Goal: Check status: Check status

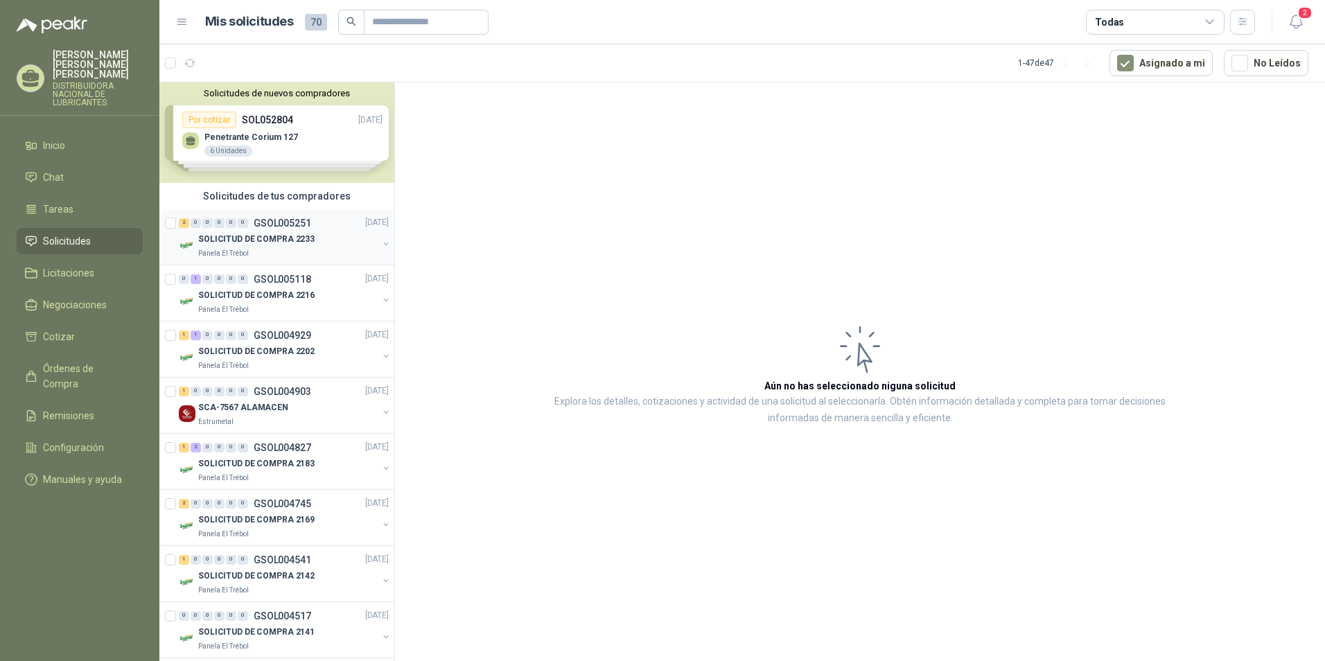
click at [281, 234] on p "SOLICITUD DE COMPRA 2233" at bounding box center [256, 240] width 116 height 13
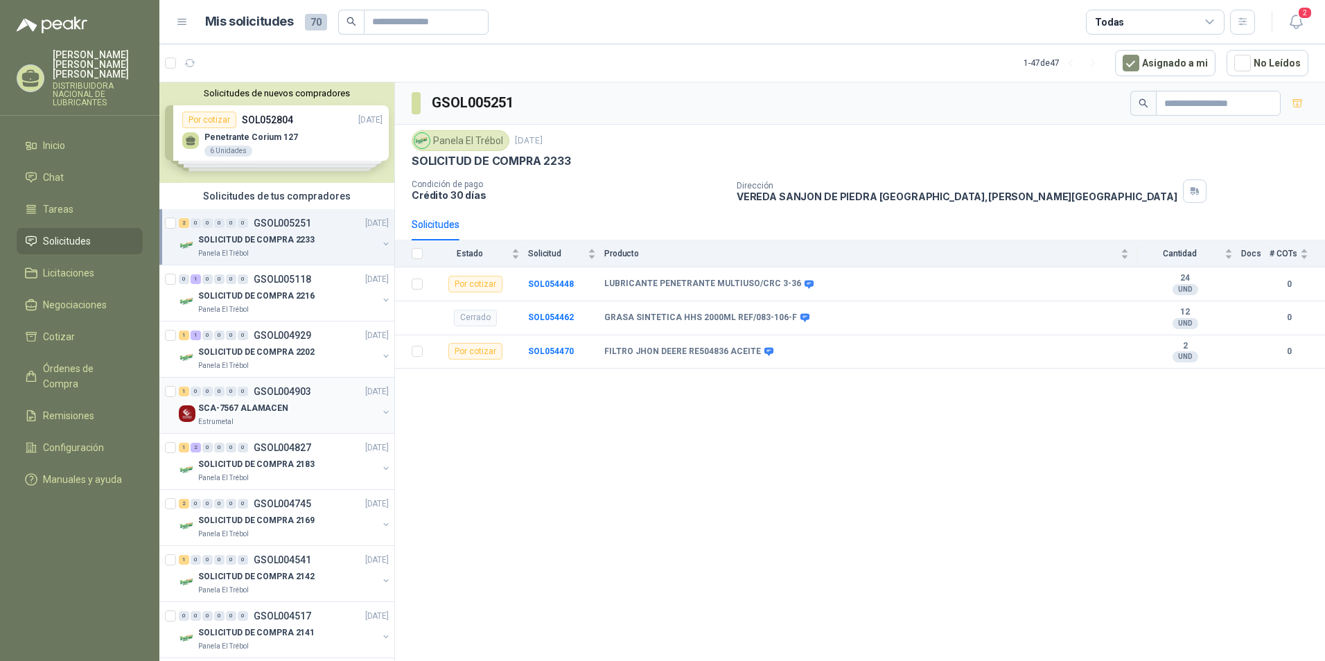
click at [238, 418] on div "Estrumetal" at bounding box center [288, 422] width 180 height 11
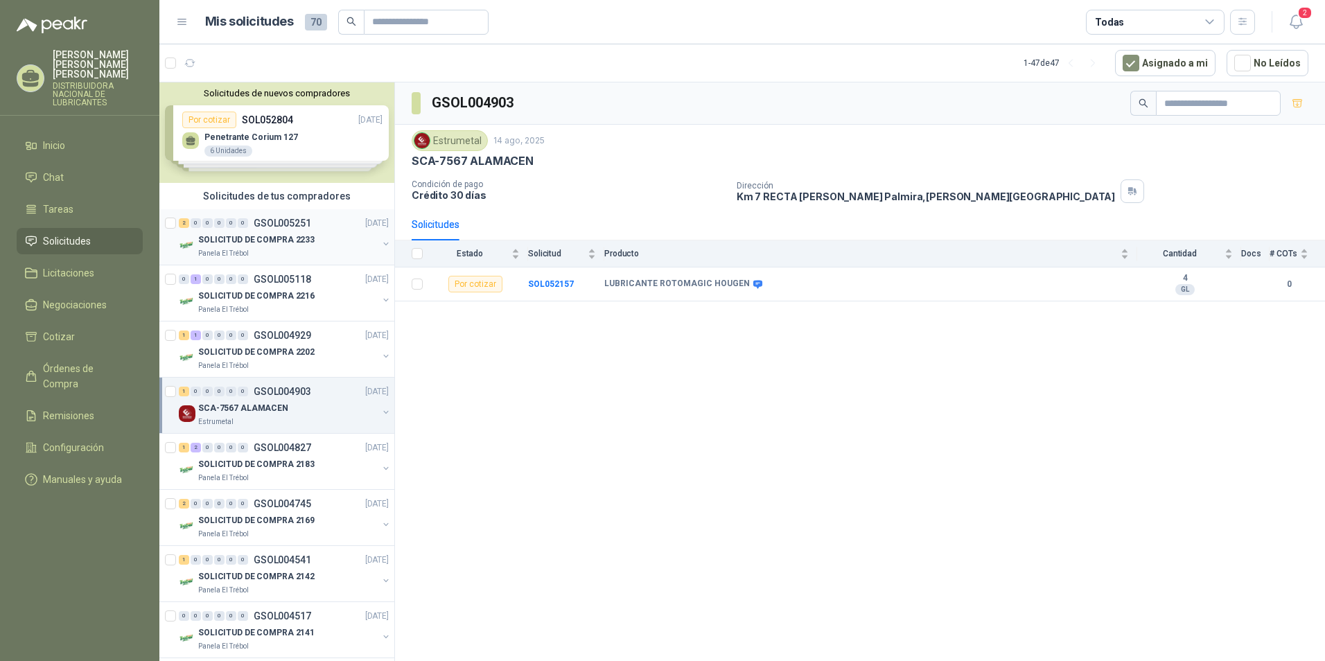
click at [287, 239] on p "SOLICITUD DE COMPRA 2233" at bounding box center [256, 240] width 116 height 13
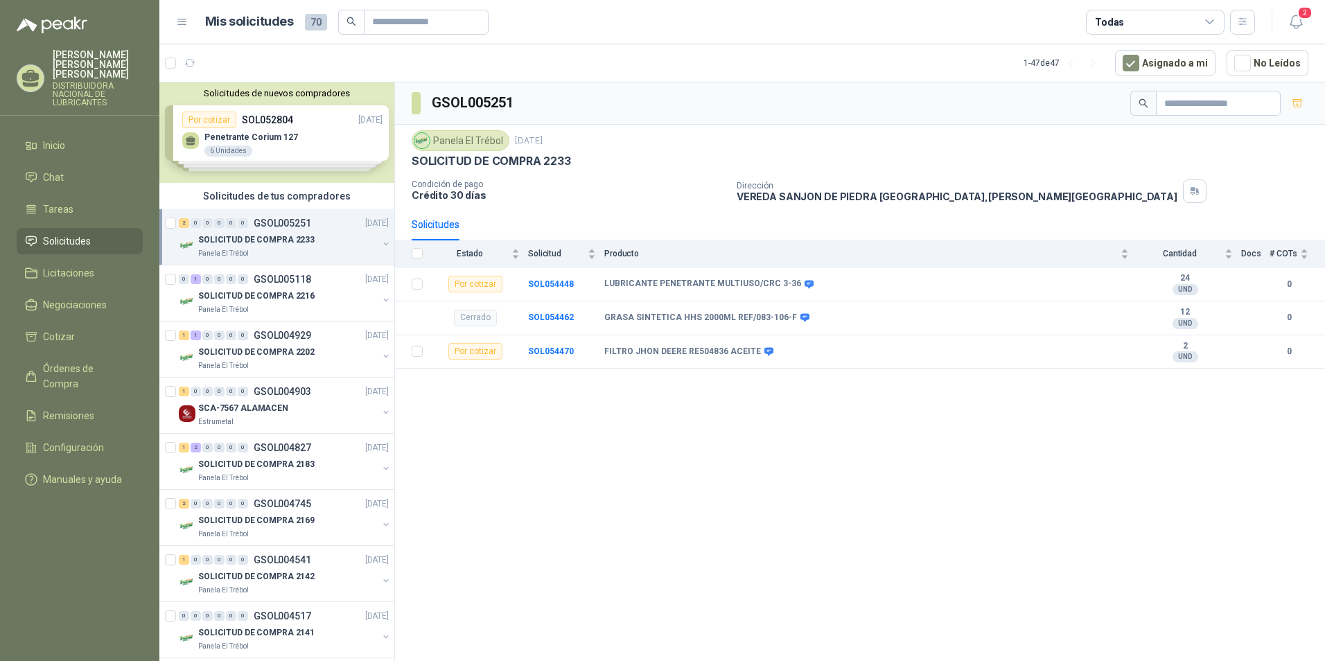
click at [179, 215] on link "2 0 0 0 0 0 GSOL005251 [DATE] SOLICITUD DE COMPRA 2233 Panela El Trébol" at bounding box center [285, 237] width 213 height 44
